Goal: Task Accomplishment & Management: Complete application form

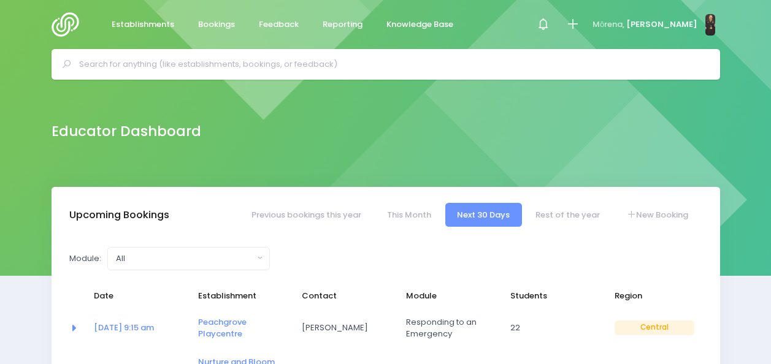
select select "5"
click at [345, 66] on input "text" at bounding box center [391, 64] width 624 height 18
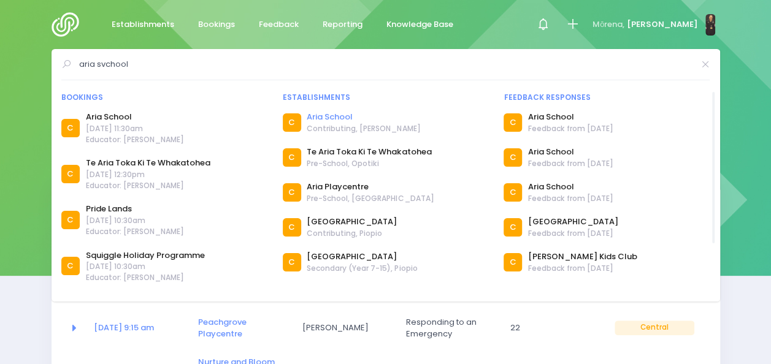
type input "aria svchool"
click at [329, 113] on link "Aria School" at bounding box center [363, 117] width 113 height 12
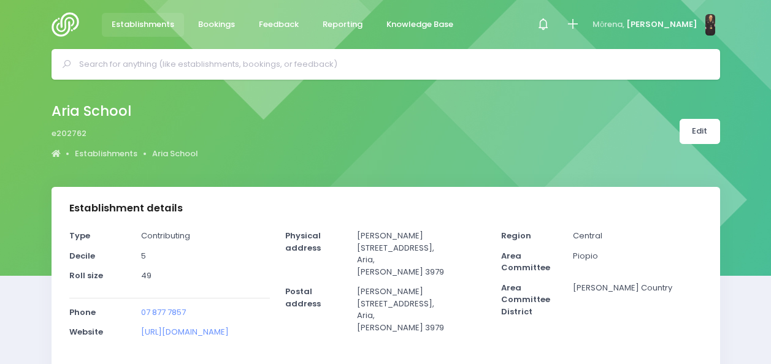
select select "5"
click at [579, 22] on icon at bounding box center [572, 24] width 14 height 14
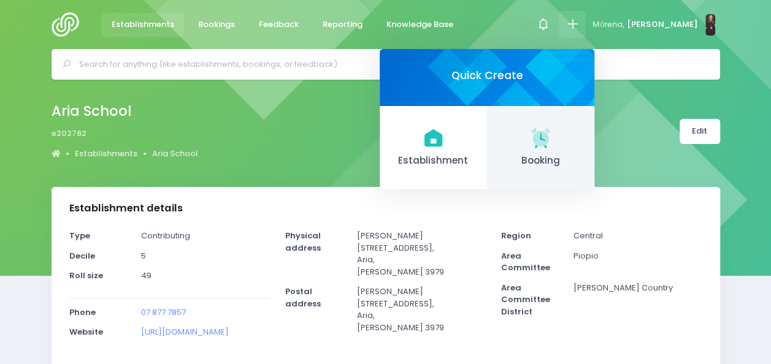
click at [552, 137] on icon at bounding box center [541, 138] width 24 height 24
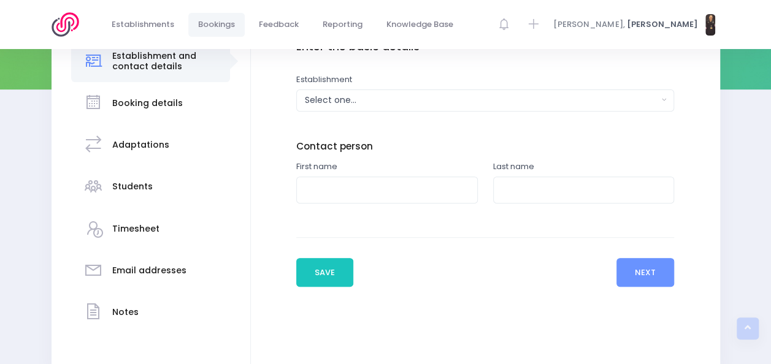
scroll to position [187, 0]
click at [449, 106] on button "Select one..." at bounding box center [485, 100] width 378 height 22
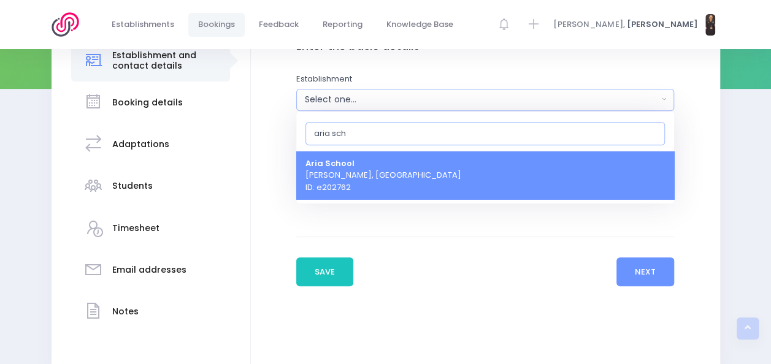
type input "aria sch"
click at [407, 180] on link "Aria School [PERSON_NAME], [GEOGRAPHIC_DATA] ID: e202762" at bounding box center [485, 175] width 378 height 48
select select "202762"
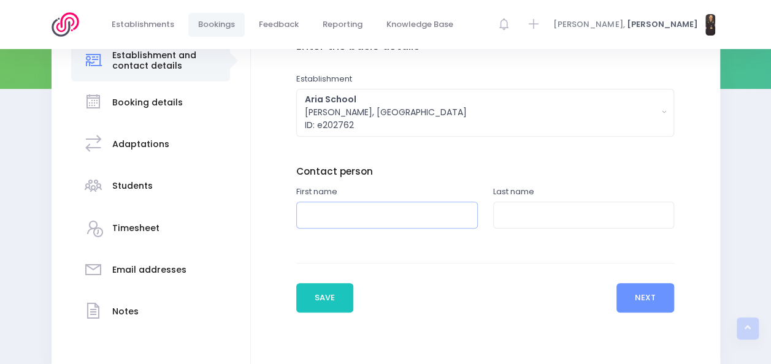
click at [399, 227] on input "text" at bounding box center [387, 216] width 182 height 28
type input "[PERSON_NAME]"
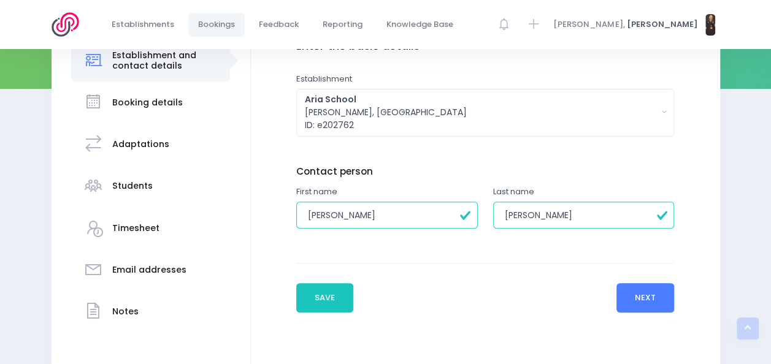
type input "[PERSON_NAME]"
click at [639, 301] on button "Next" at bounding box center [645, 297] width 58 height 29
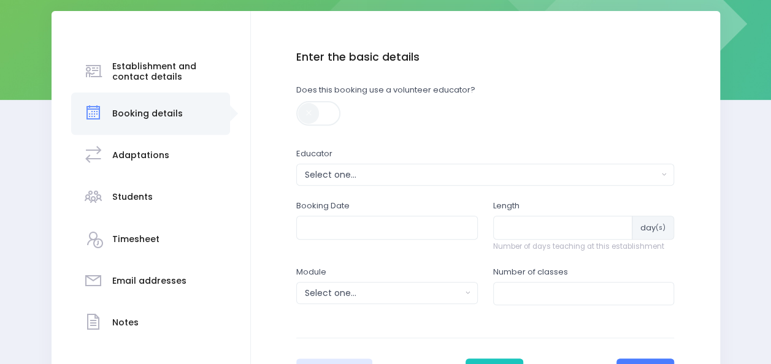
scroll to position [186, 0]
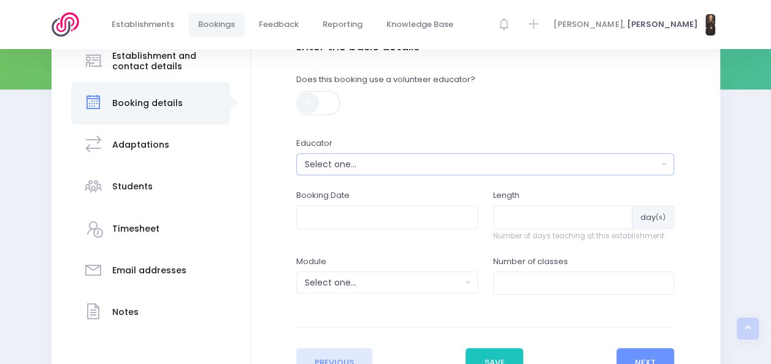
click at [472, 161] on div "Select one..." at bounding box center [481, 164] width 353 height 13
type input "m"
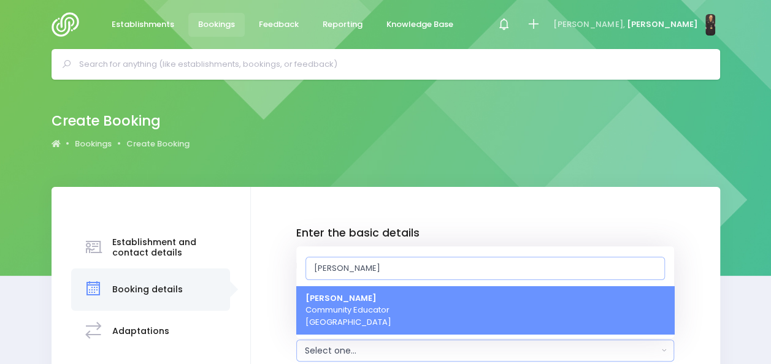
type input "[PERSON_NAME]"
click at [408, 323] on link "[PERSON_NAME] Heta Community Educator [GEOGRAPHIC_DATA]" at bounding box center [485, 310] width 378 height 48
select select "395566"
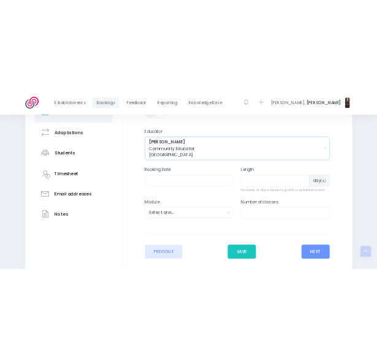
scroll to position [317, 0]
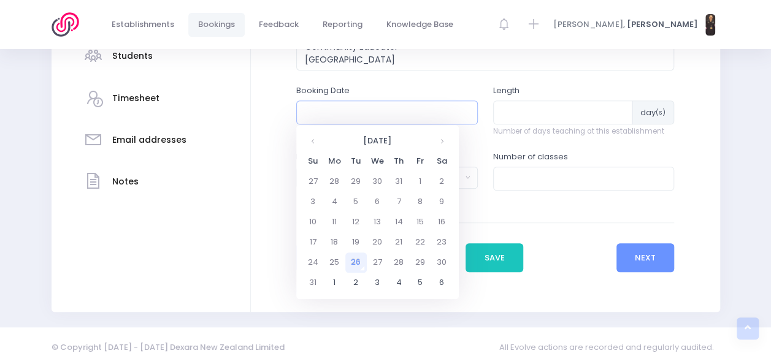
click at [362, 112] on input "text" at bounding box center [387, 112] width 182 height 23
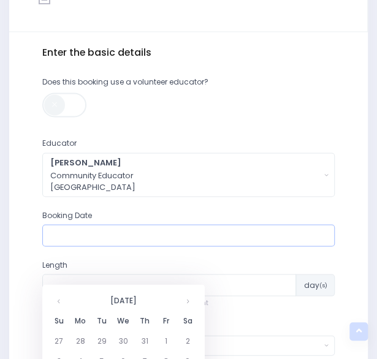
scroll to position [396, 0]
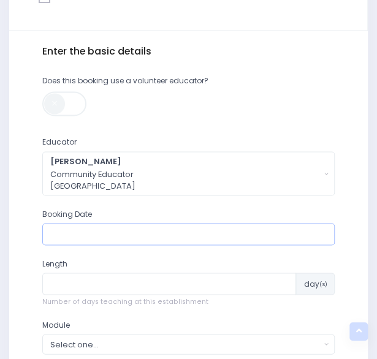
click at [85, 236] on input "text" at bounding box center [188, 234] width 293 height 22
click at [156, 239] on input "text" at bounding box center [188, 234] width 293 height 22
click at [130, 288] on input "number" at bounding box center [169, 284] width 254 height 22
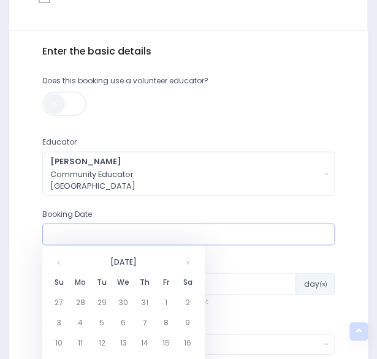
click at [112, 229] on input "text" at bounding box center [188, 234] width 293 height 22
click at [189, 264] on th at bounding box center [187, 261] width 21 height 20
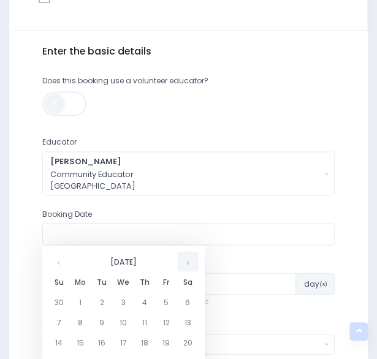
click at [189, 264] on th at bounding box center [187, 261] width 21 height 20
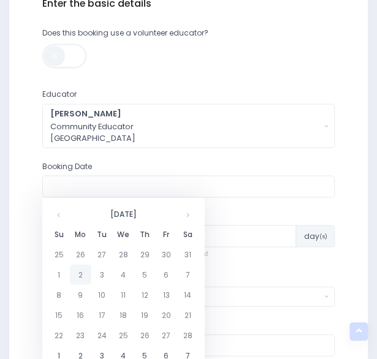
scroll to position [449, 0]
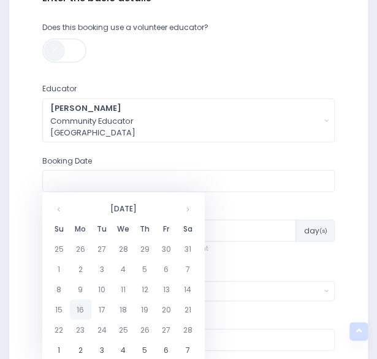
click at [83, 313] on td "16" at bounding box center [80, 309] width 21 height 20
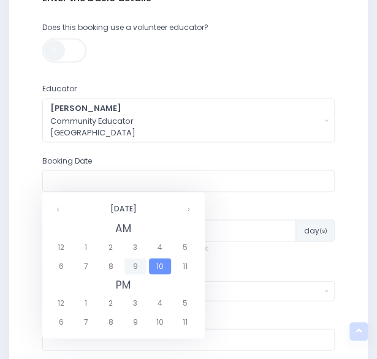
click at [137, 264] on span "9" at bounding box center [134, 266] width 21 height 16
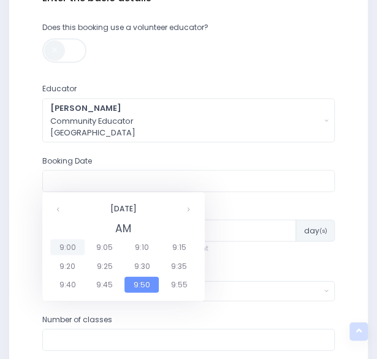
click at [74, 247] on span "9:00" at bounding box center [67, 247] width 34 height 16
type input "[DATE] 09:00 AM"
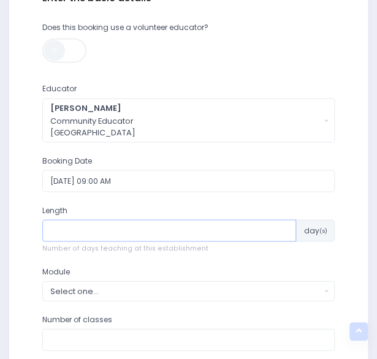
click at [156, 235] on input "number" at bounding box center [169, 231] width 254 height 22
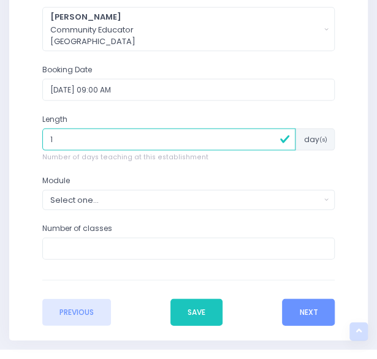
scroll to position [541, 0]
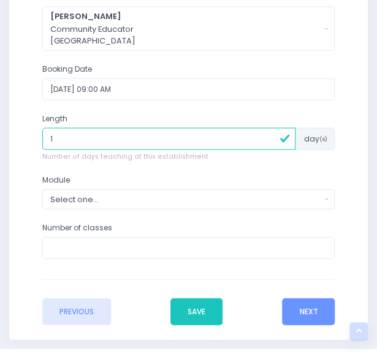
type input "1"
click at [170, 196] on div "Select one..." at bounding box center [185, 199] width 270 height 12
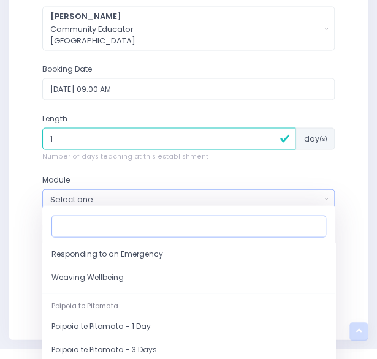
scroll to position [182, 0]
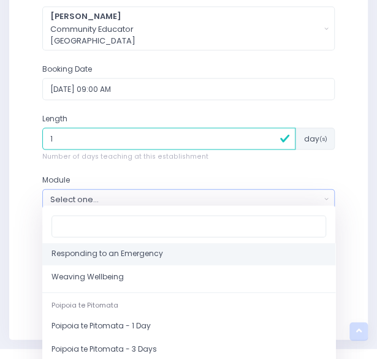
click at [162, 251] on link "Responding to an Emergency" at bounding box center [188, 253] width 293 height 23
select select "Responding to an Emergency"
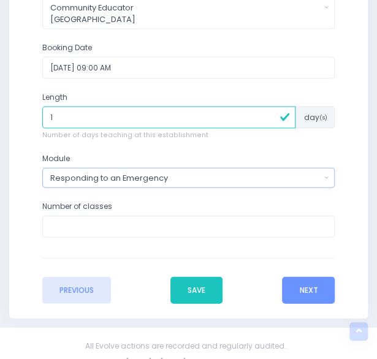
scroll to position [564, 0]
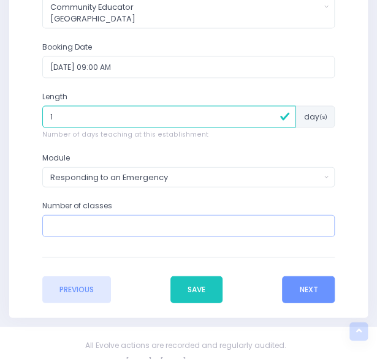
click at [172, 228] on input "number" at bounding box center [188, 226] width 293 height 22
type input "3"
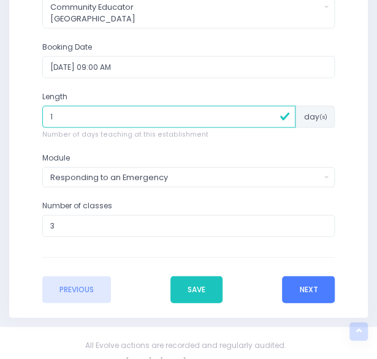
click at [305, 288] on button "Next" at bounding box center [308, 289] width 53 height 27
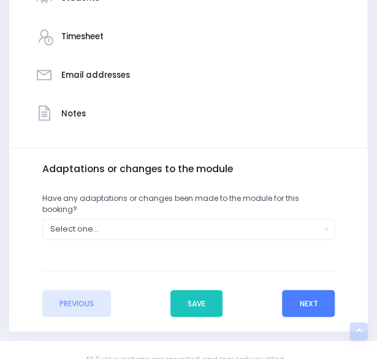
scroll to position [286, 0]
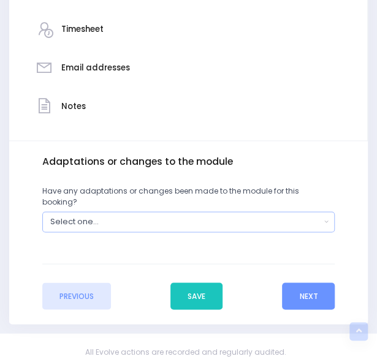
click at [272, 216] on div "Select one..." at bounding box center [185, 222] width 270 height 12
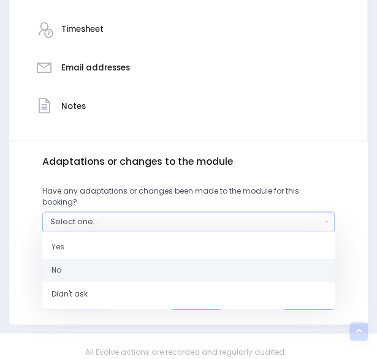
click at [230, 259] on link "No" at bounding box center [188, 270] width 293 height 23
select select "No"
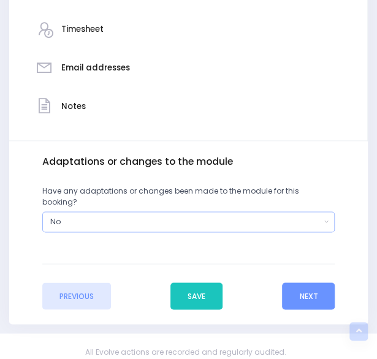
scroll to position [296, 0]
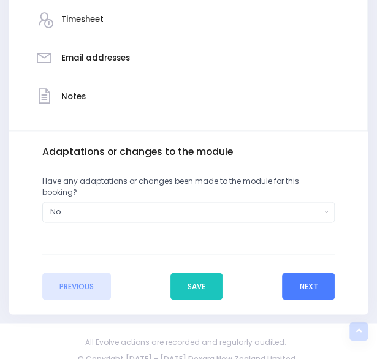
click at [296, 274] on button "Next" at bounding box center [308, 286] width 53 height 27
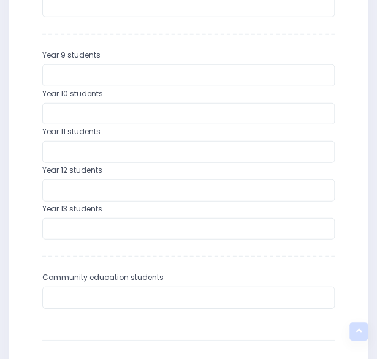
scroll to position [795, 0]
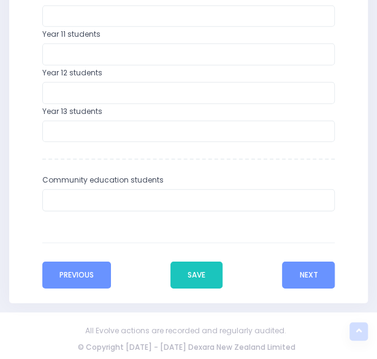
click at [64, 281] on button "Previous" at bounding box center [76, 275] width 69 height 27
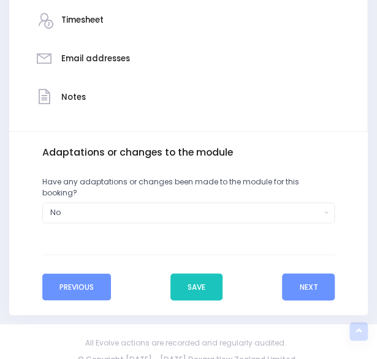
scroll to position [296, 0]
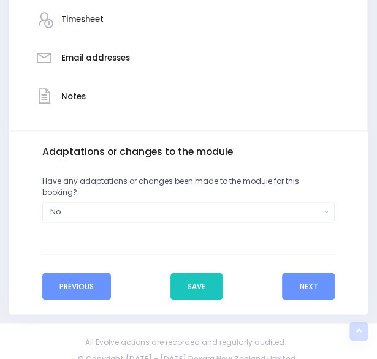
click at [90, 273] on button "Previous" at bounding box center [76, 286] width 69 height 27
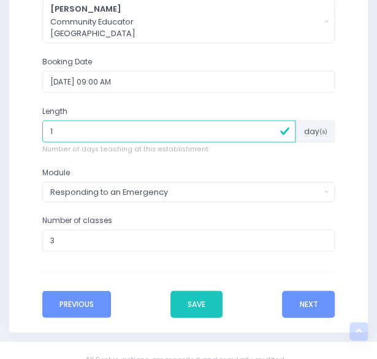
scroll to position [549, 0]
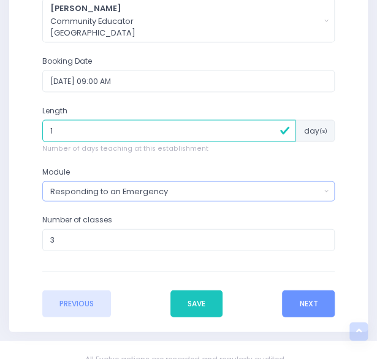
click at [170, 185] on div "Responding to an Emergency" at bounding box center [185, 191] width 270 height 12
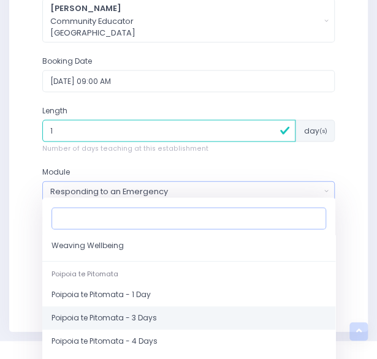
scroll to position [178, 0]
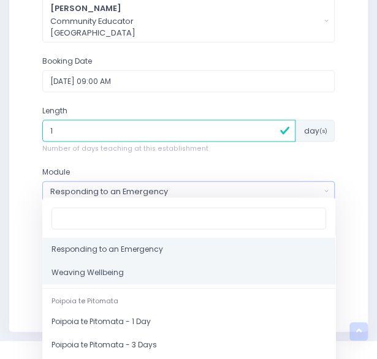
click at [123, 270] on link "Weaving Wellbeing" at bounding box center [188, 272] width 293 height 23
select select "Weaving Wellbeing"
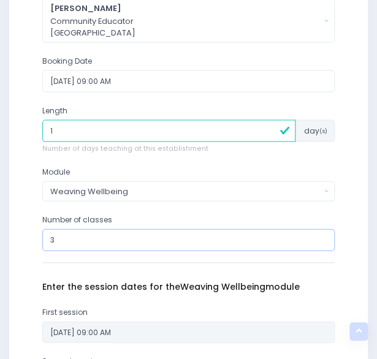
click at [113, 237] on input "3" at bounding box center [188, 240] width 293 height 22
type input "1"
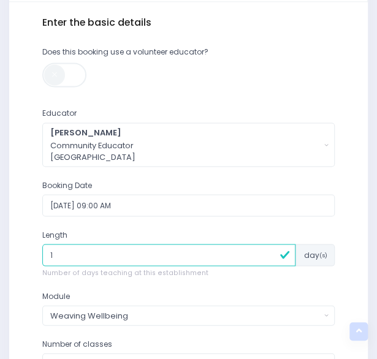
scroll to position [424, 0]
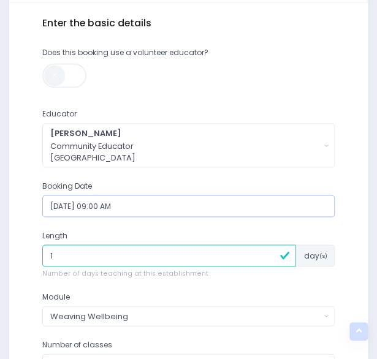
click at [193, 203] on input "[DATE] 09:00 AM" at bounding box center [188, 206] width 293 height 22
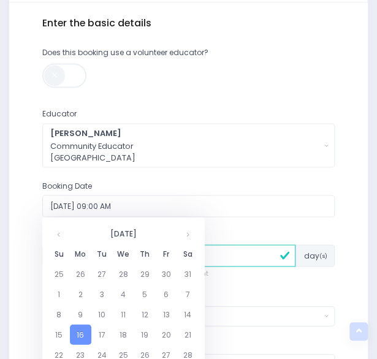
click at [147, 297] on td "5" at bounding box center [144, 294] width 21 height 20
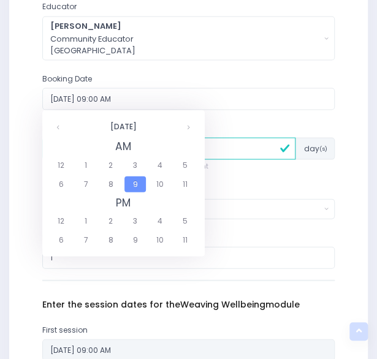
scroll to position [532, 0]
